Goal: Task Accomplishment & Management: Use online tool/utility

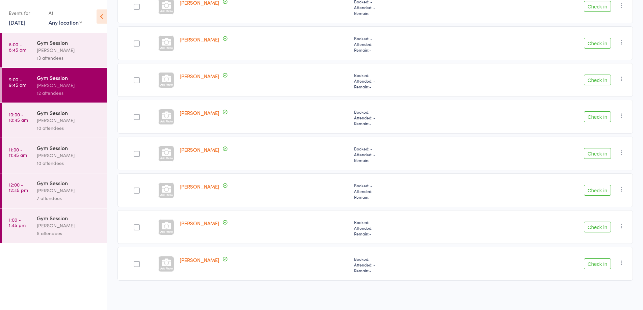
scroll to position [270, 0]
click at [596, 265] on button "Check in" at bounding box center [597, 263] width 27 height 11
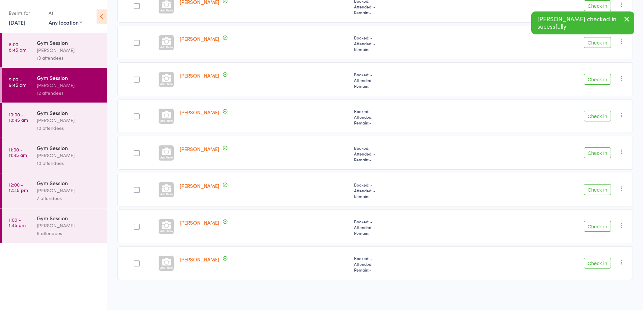
scroll to position [233, 0]
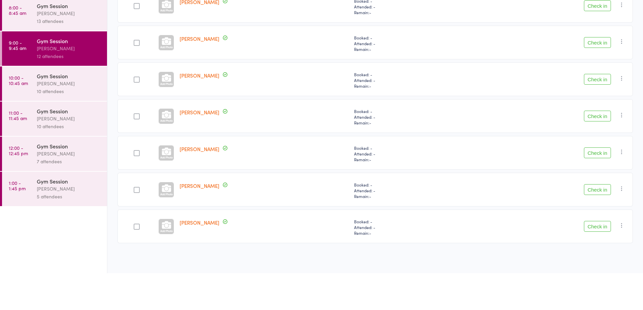
click at [595, 80] on button "Check in" at bounding box center [597, 79] width 27 height 11
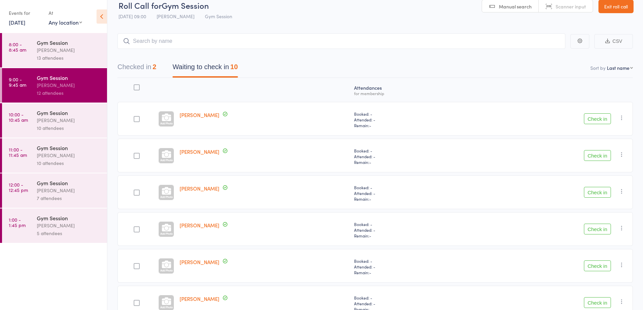
scroll to position [0, 0]
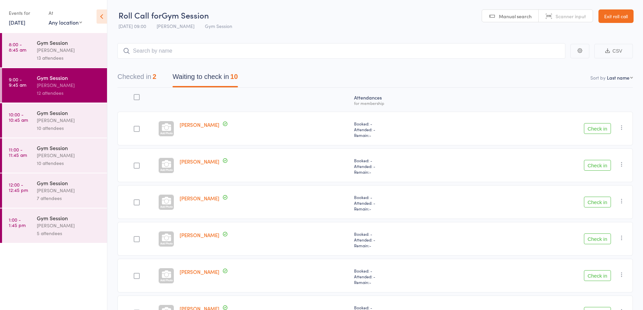
click at [597, 203] on button "Check in" at bounding box center [597, 202] width 27 height 11
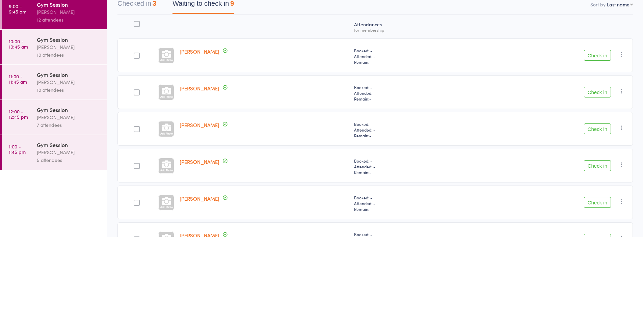
scroll to position [9, 0]
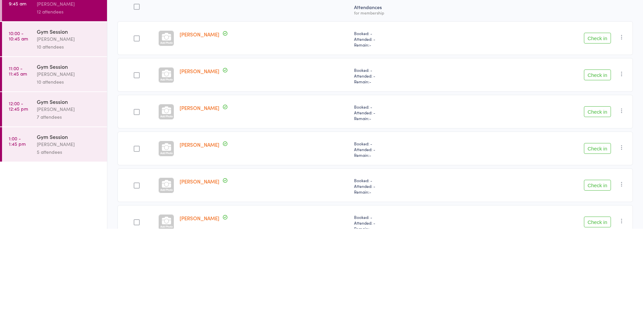
click at [596, 196] on button "Check in" at bounding box center [597, 193] width 27 height 11
click at [136, 303] on div at bounding box center [137, 304] width 6 height 6
click at [135, 302] on input "checkbox" at bounding box center [135, 302] width 0 height 0
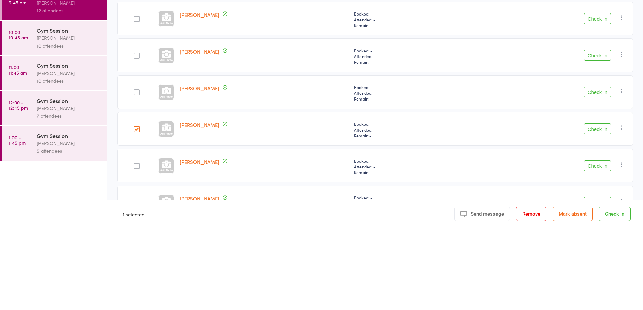
scroll to position [117, 0]
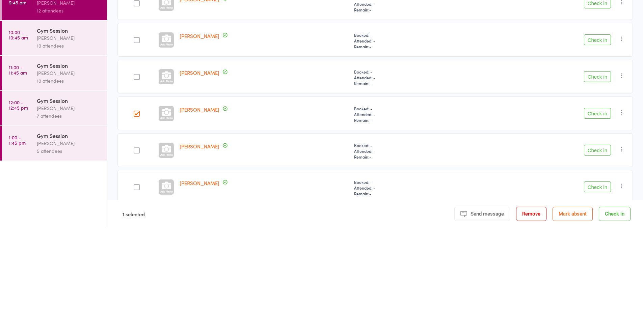
click at [136, 233] on div at bounding box center [137, 233] width 6 height 6
click at [135, 231] on input "checkbox" at bounding box center [135, 231] width 0 height 0
click at [598, 232] on button "Check in" at bounding box center [597, 232] width 27 height 11
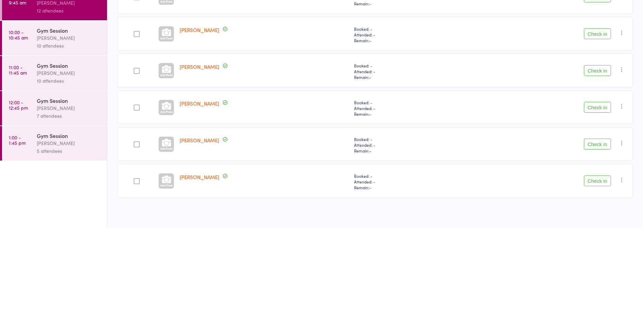
scroll to position [86, 0]
click at [596, 189] on button "Check in" at bounding box center [597, 189] width 27 height 11
click at [592, 156] on button "Check in" at bounding box center [597, 153] width 27 height 11
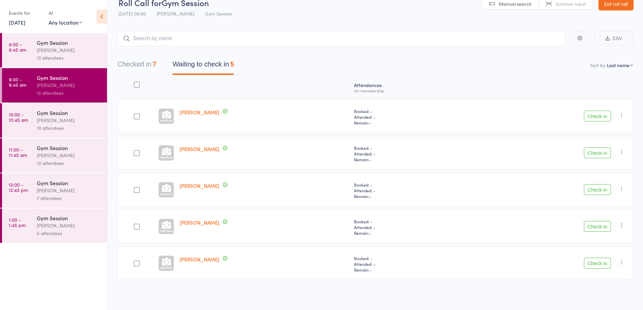
click at [594, 117] on button "Check in" at bounding box center [597, 116] width 27 height 11
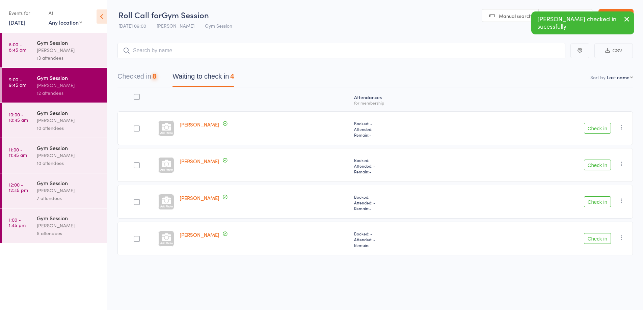
scroll to position [0, 0]
click at [592, 127] on button "Check in" at bounding box center [597, 128] width 27 height 11
click at [596, 127] on button "Check in" at bounding box center [597, 128] width 27 height 11
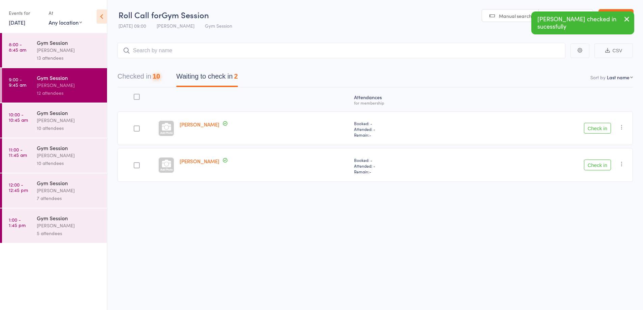
click at [594, 130] on button "Check in" at bounding box center [597, 128] width 27 height 11
click at [597, 127] on button "Check in" at bounding box center [597, 128] width 27 height 11
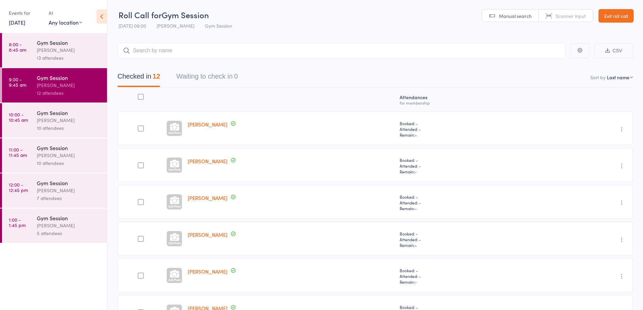
click at [45, 121] on div "[PERSON_NAME]" at bounding box center [69, 120] width 64 height 8
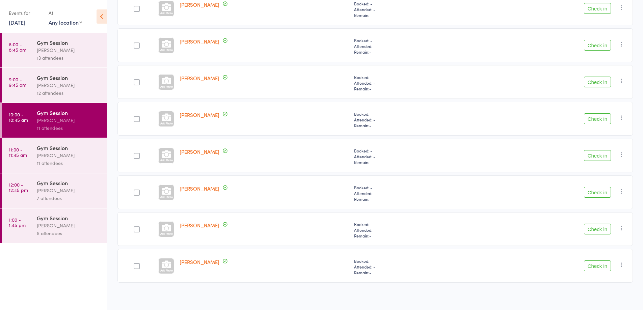
scroll to position [230, 0]
